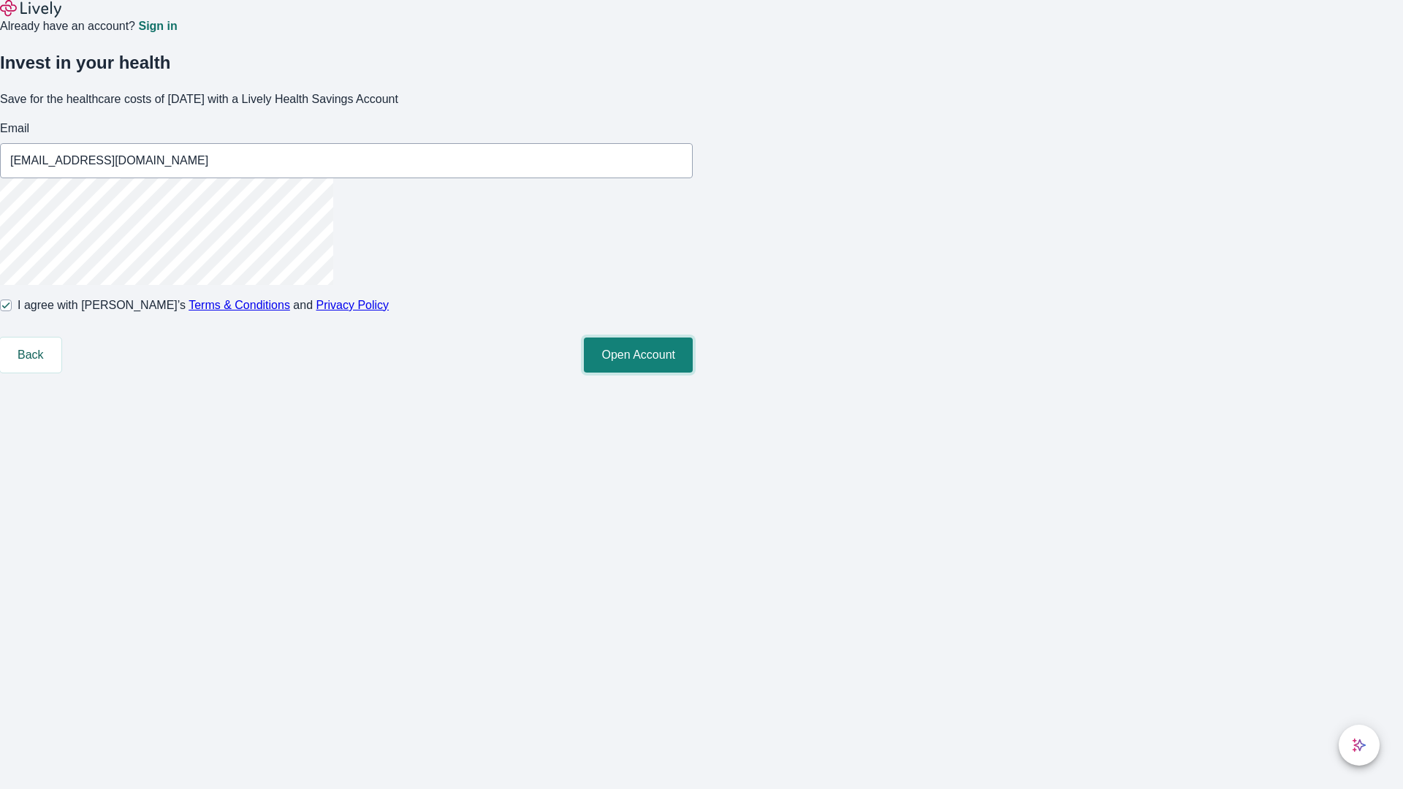
click at [693, 373] on button "Open Account" at bounding box center [638, 355] width 109 height 35
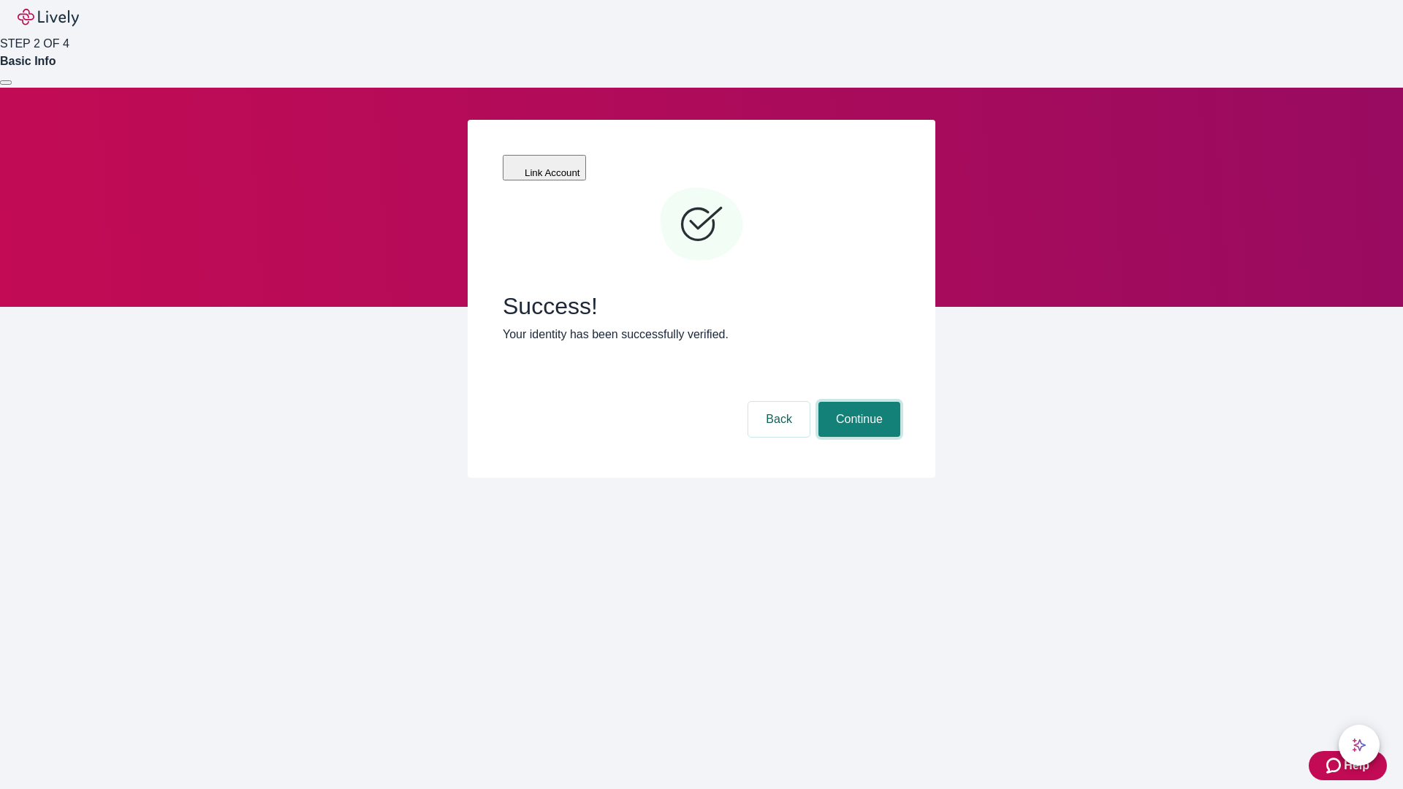
click at [857, 402] on button "Continue" at bounding box center [859, 419] width 82 height 35
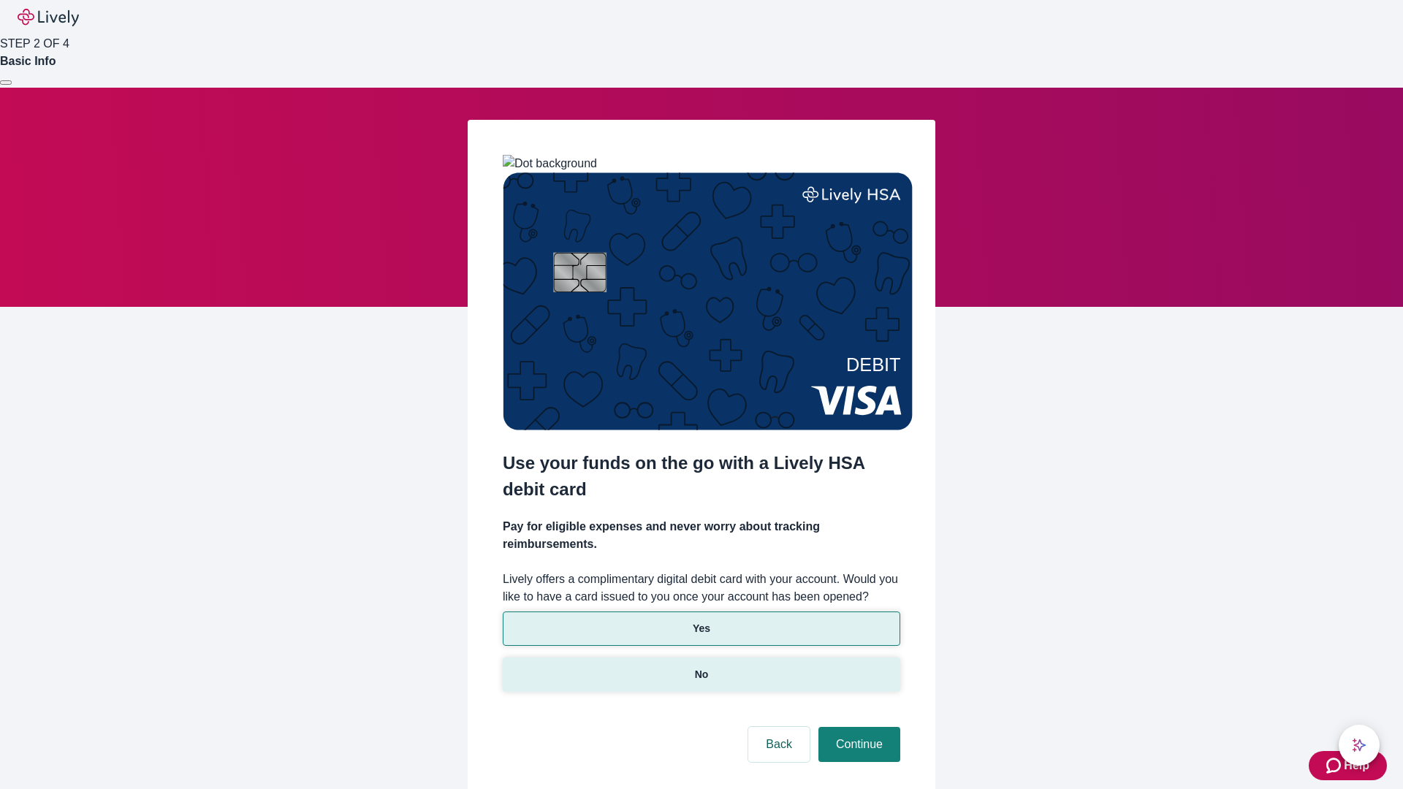
click at [701, 667] on p "No" at bounding box center [702, 674] width 14 height 15
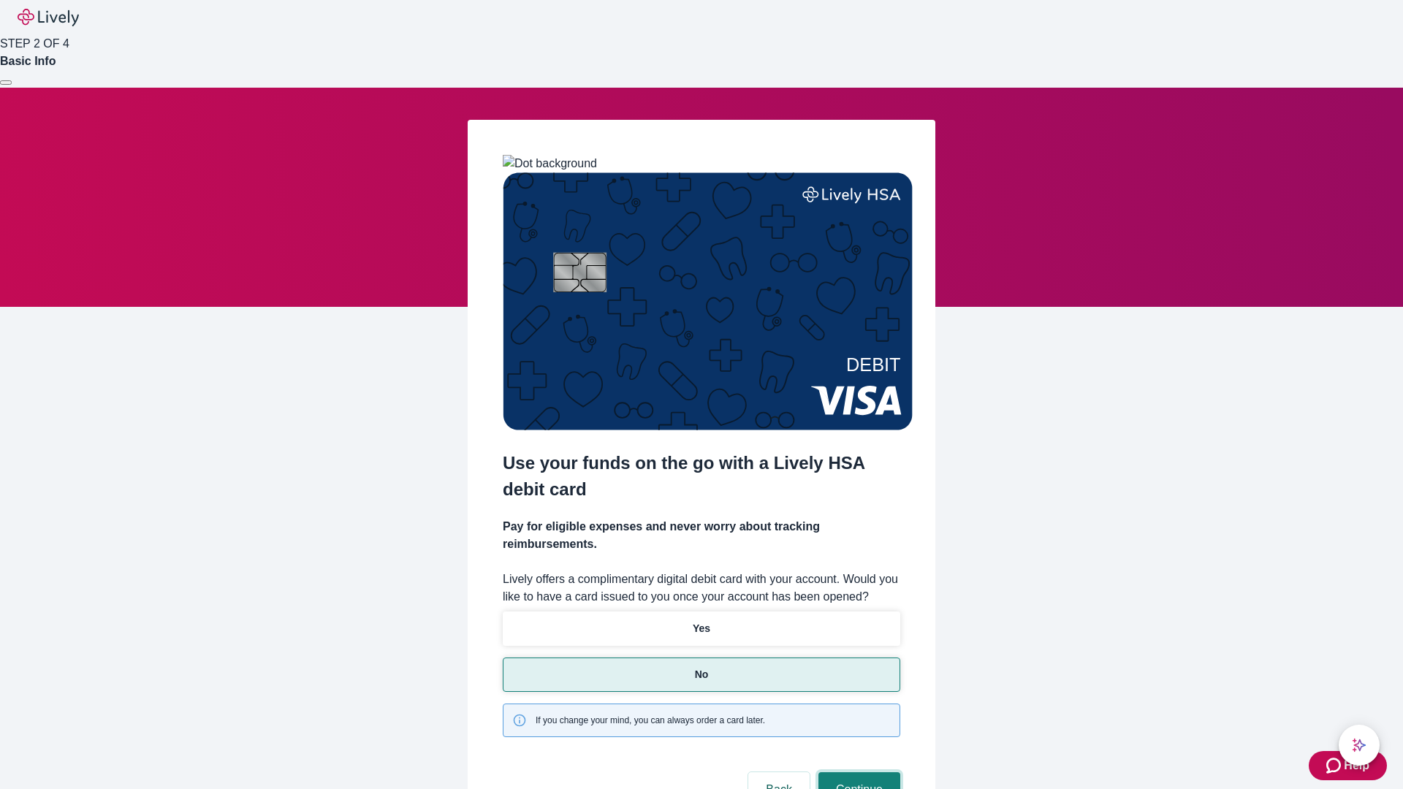
click at [857, 772] on button "Continue" at bounding box center [859, 789] width 82 height 35
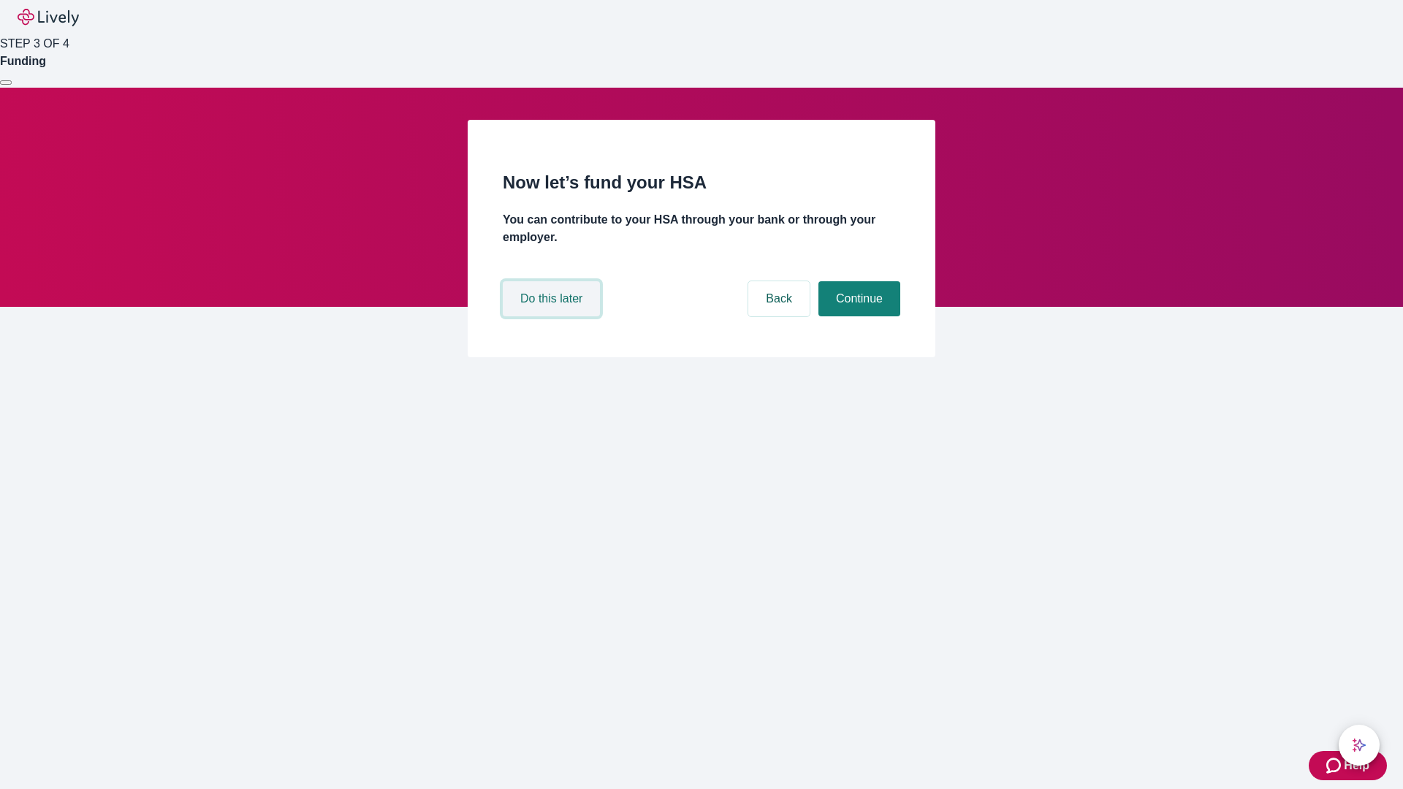
click at [553, 316] on button "Do this later" at bounding box center [551, 298] width 97 height 35
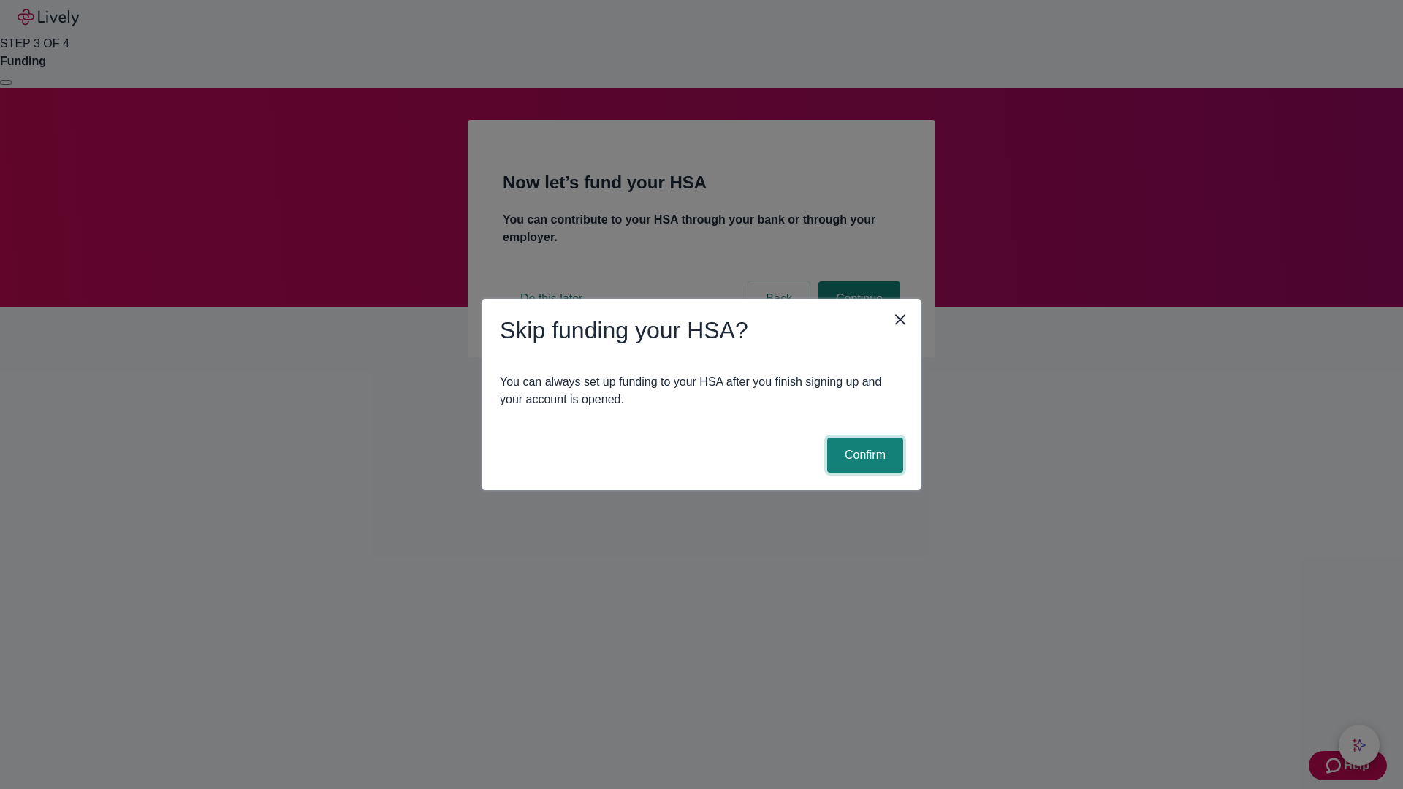
click at [863, 455] on button "Confirm" at bounding box center [865, 455] width 76 height 35
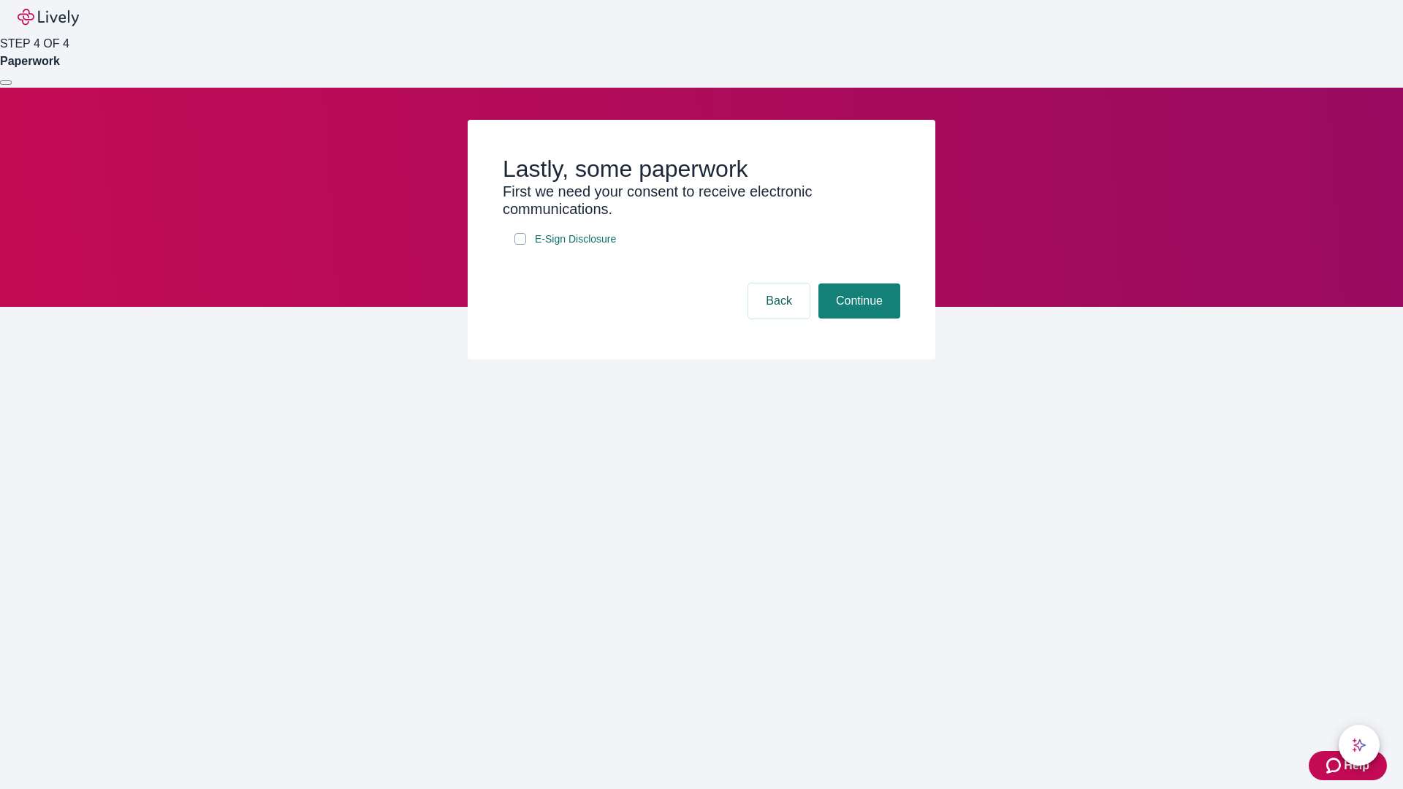
click at [520, 245] on input "E-Sign Disclosure" at bounding box center [520, 239] width 12 height 12
checkbox input "true"
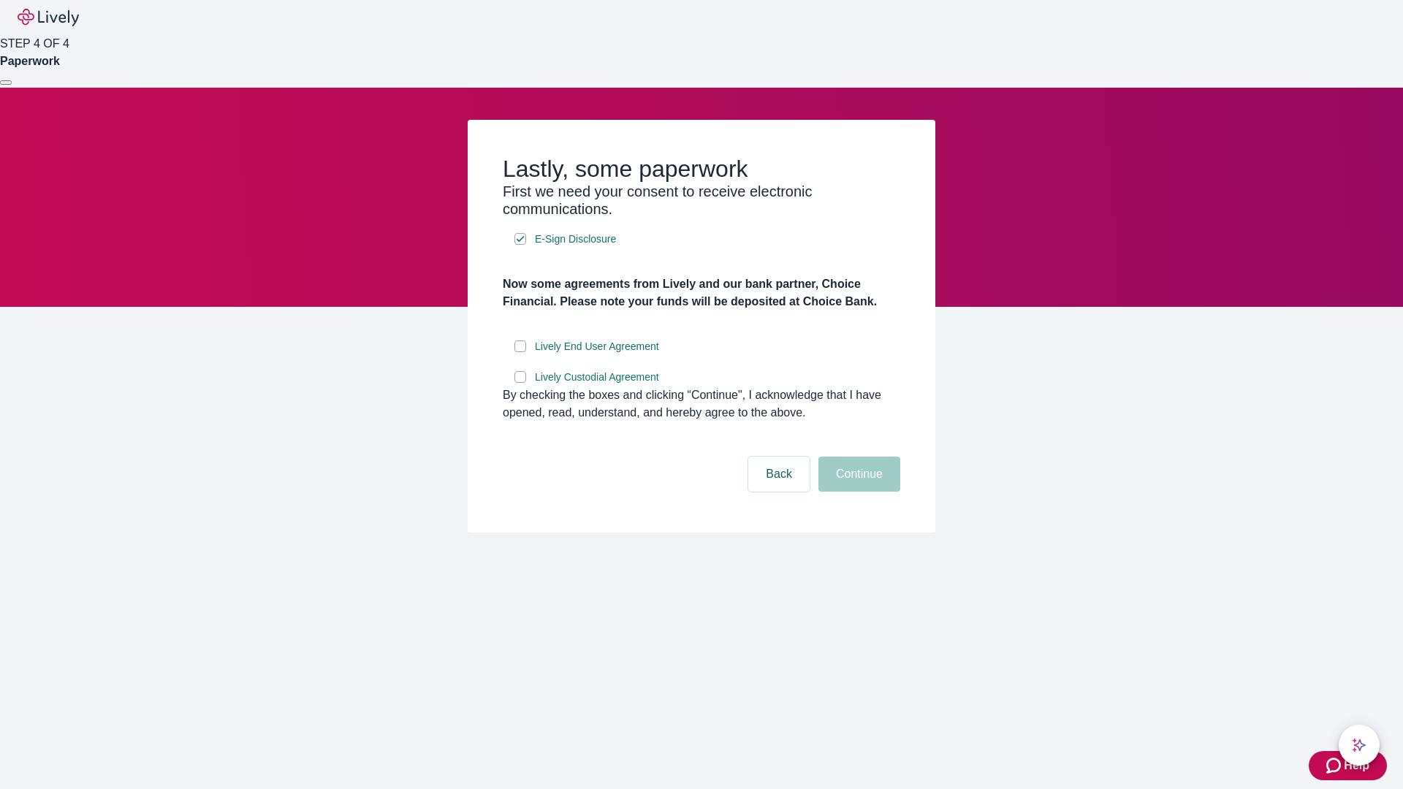
click at [520, 352] on input "Lively End User Agreement" at bounding box center [520, 346] width 12 height 12
checkbox input "true"
click at [520, 383] on input "Lively Custodial Agreement" at bounding box center [520, 377] width 12 height 12
checkbox input "true"
click at [857, 492] on button "Continue" at bounding box center [859, 474] width 82 height 35
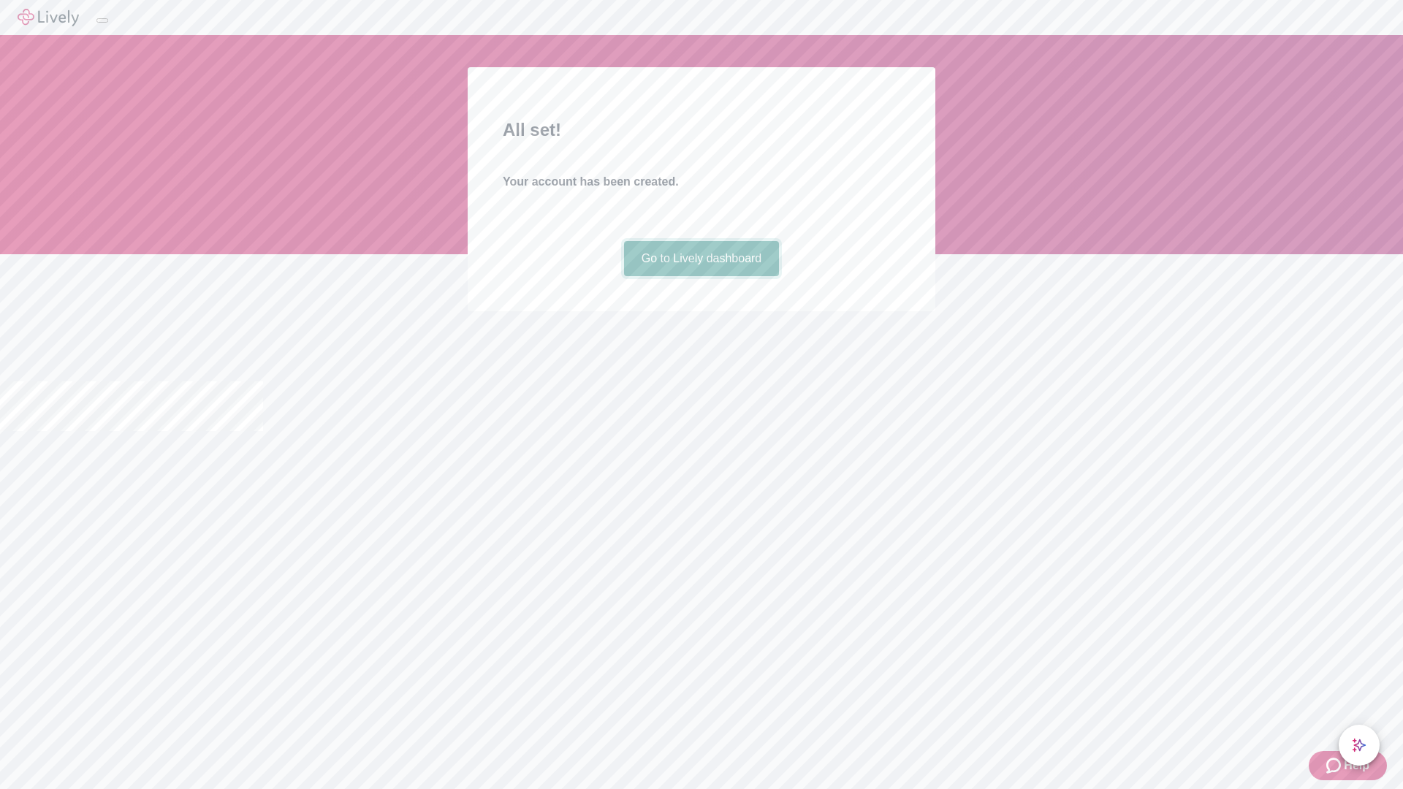
click at [701, 276] on link "Go to Lively dashboard" at bounding box center [702, 258] width 156 height 35
